Goal: Transaction & Acquisition: Subscribe to service/newsletter

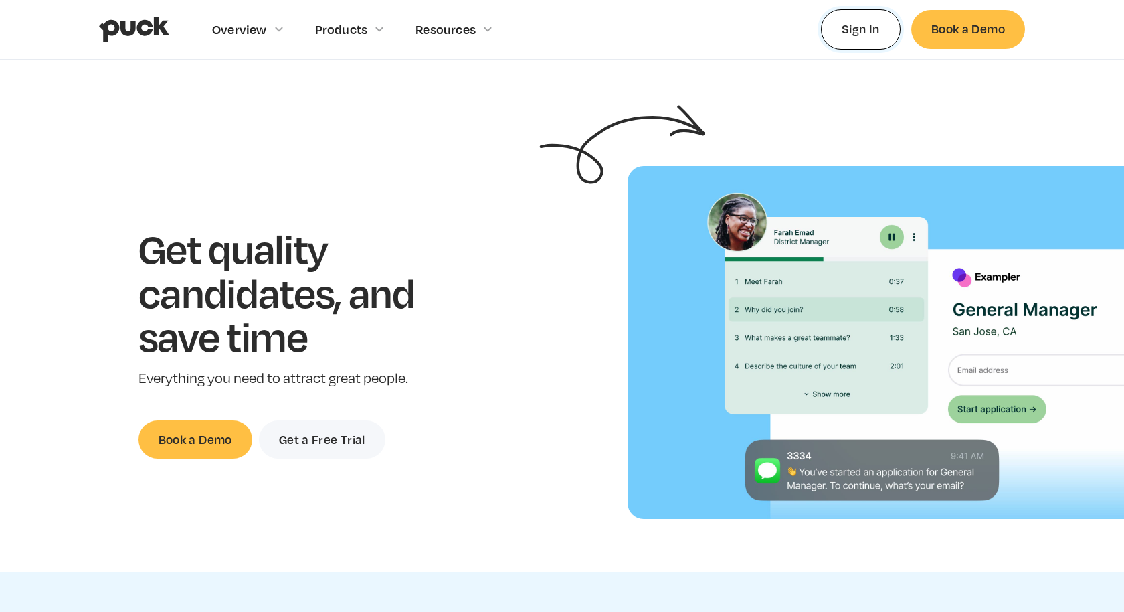
click at [853, 20] on link "Sign In" at bounding box center [861, 28] width 80 height 39
click at [327, 426] on link "Get a Free Trial" at bounding box center [322, 439] width 126 height 38
click at [869, 17] on link "Sign In" at bounding box center [861, 28] width 80 height 39
click at [336, 439] on link "Get a Free Trial" at bounding box center [322, 439] width 126 height 38
click at [859, 25] on link "Sign In" at bounding box center [861, 28] width 80 height 39
